Goal: Task Accomplishment & Management: Use online tool/utility

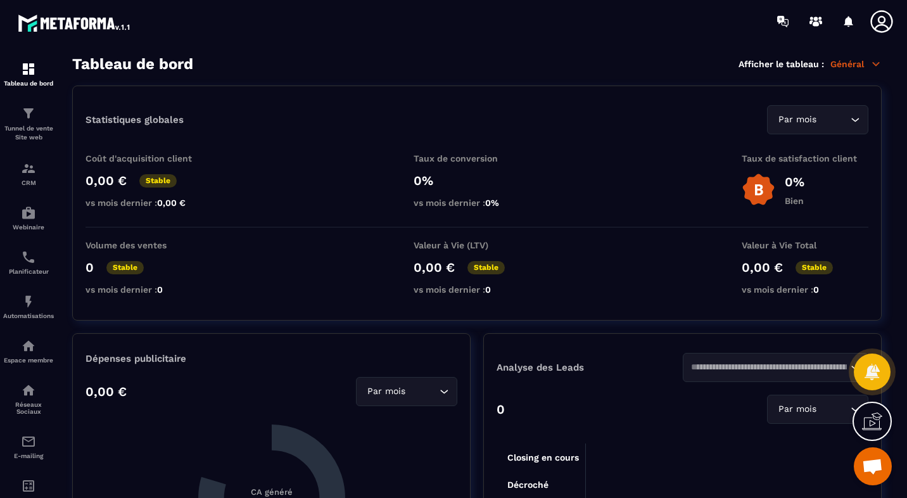
scroll to position [204, 0]
click at [6, 113] on div "Tunnel de vente Site web" at bounding box center [28, 124] width 51 height 36
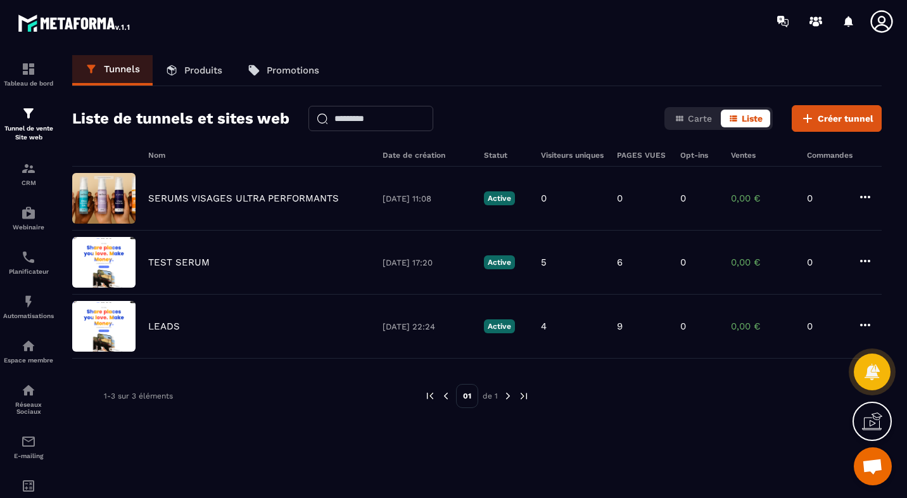
click at [688, 205] on div "SERUMS VISAGES ULTRA PERFORMANTS [DATE] 11:08 Active 0 0 0 0,00 € 0" at bounding box center [476, 199] width 809 height 64
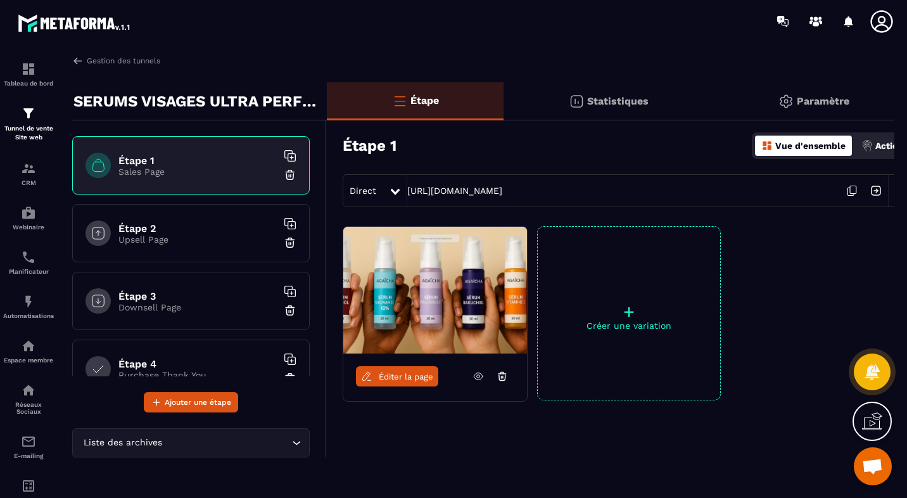
click at [198, 139] on div "Étape 1 Sales Page" at bounding box center [190, 165] width 237 height 58
click at [401, 382] on link "Éditer la page" at bounding box center [397, 376] width 82 height 20
